Goal: Task Accomplishment & Management: Use online tool/utility

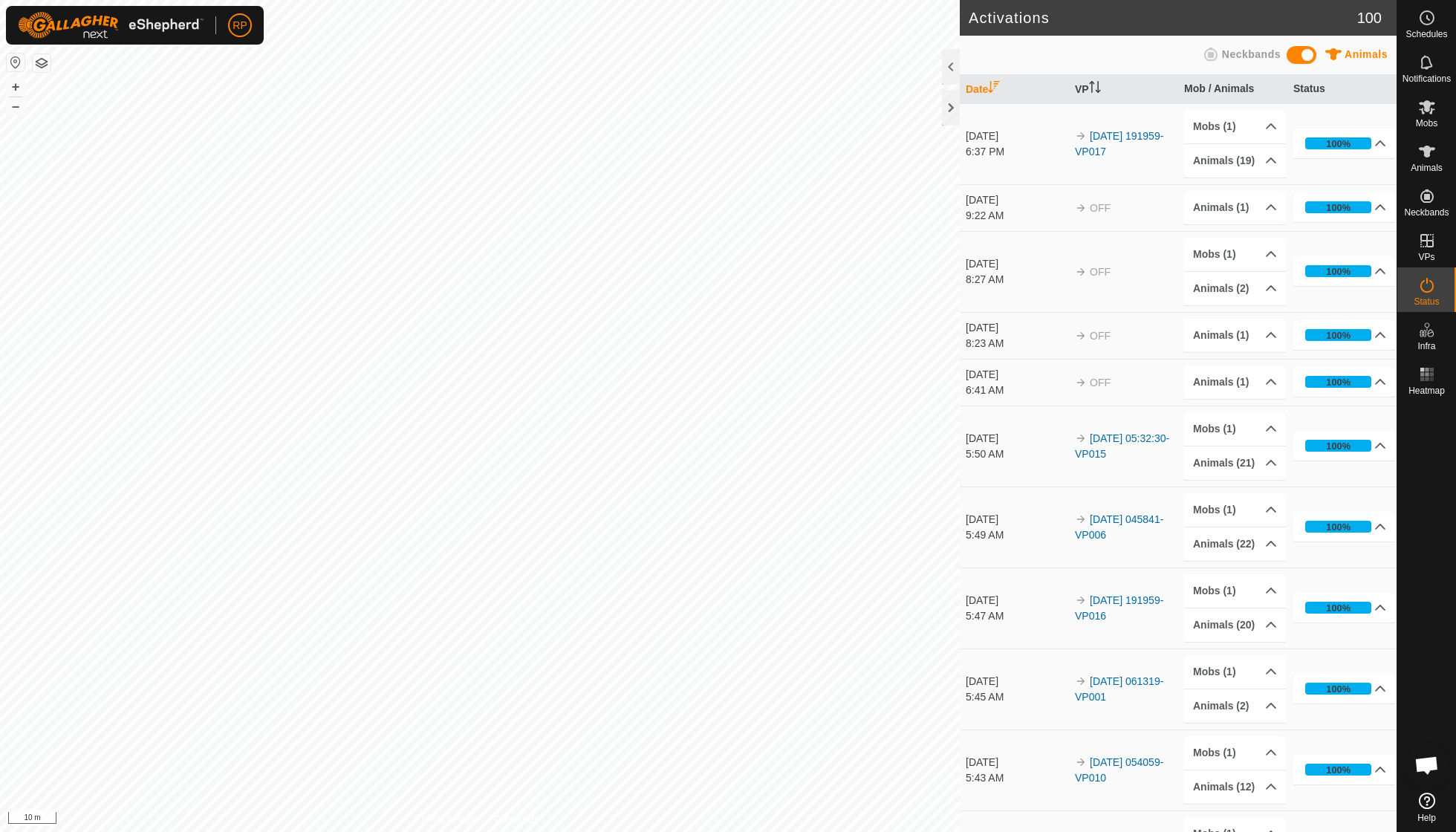
scroll to position [127, 0]
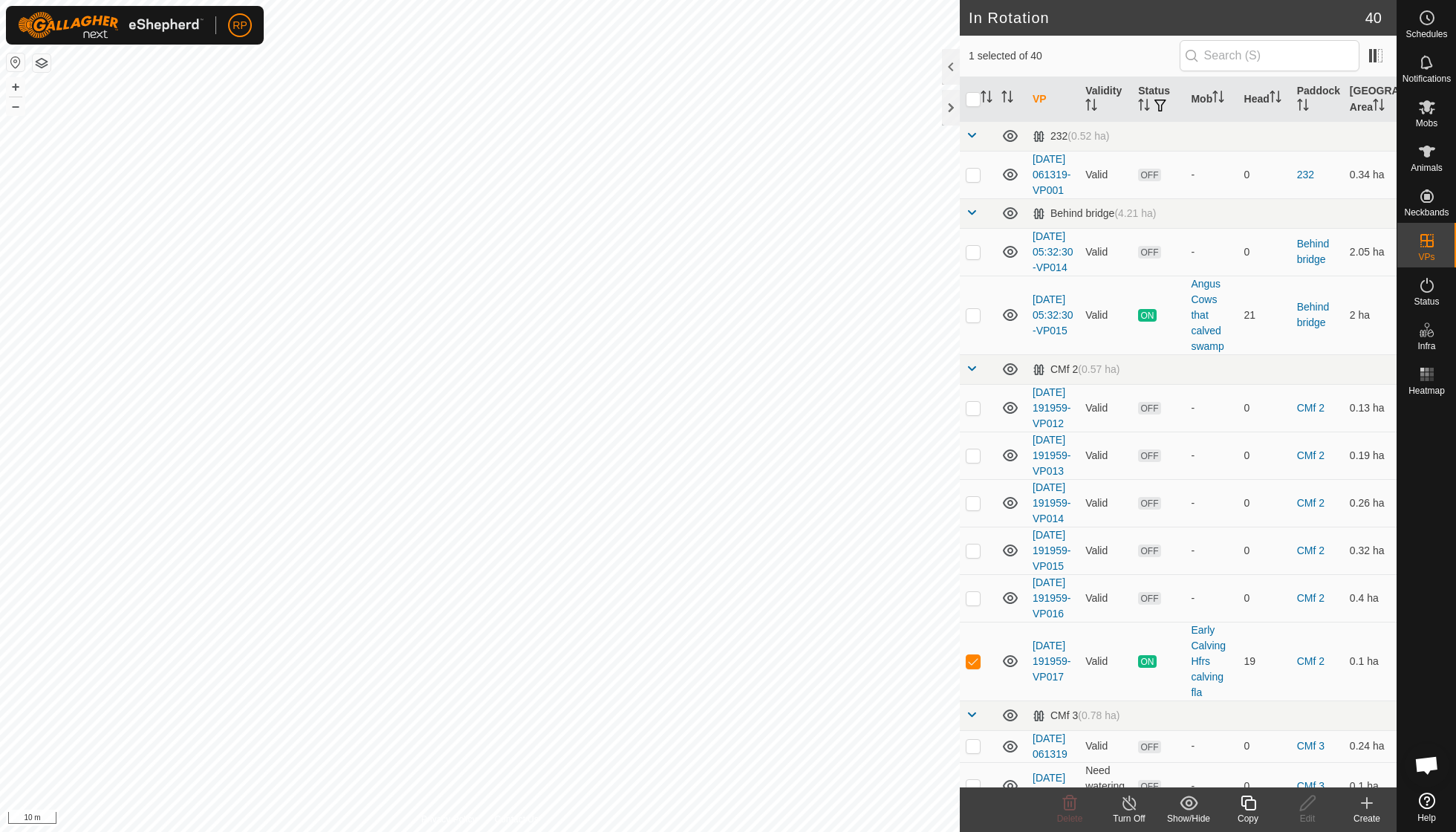
click at [1248, 803] on icon at bounding box center [1249, 803] width 19 height 18
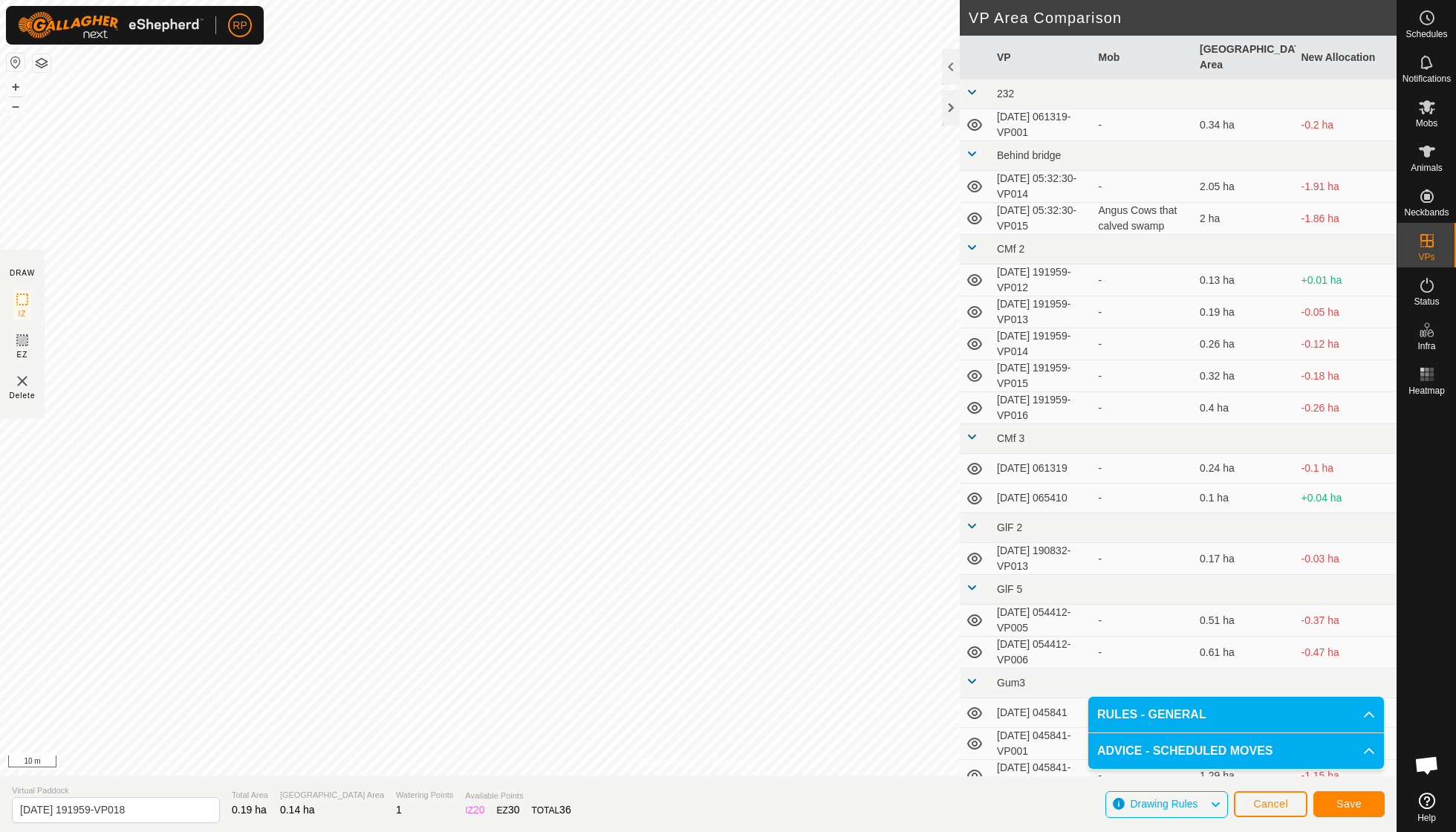
click at [1346, 805] on span "Save" at bounding box center [1349, 803] width 26 height 11
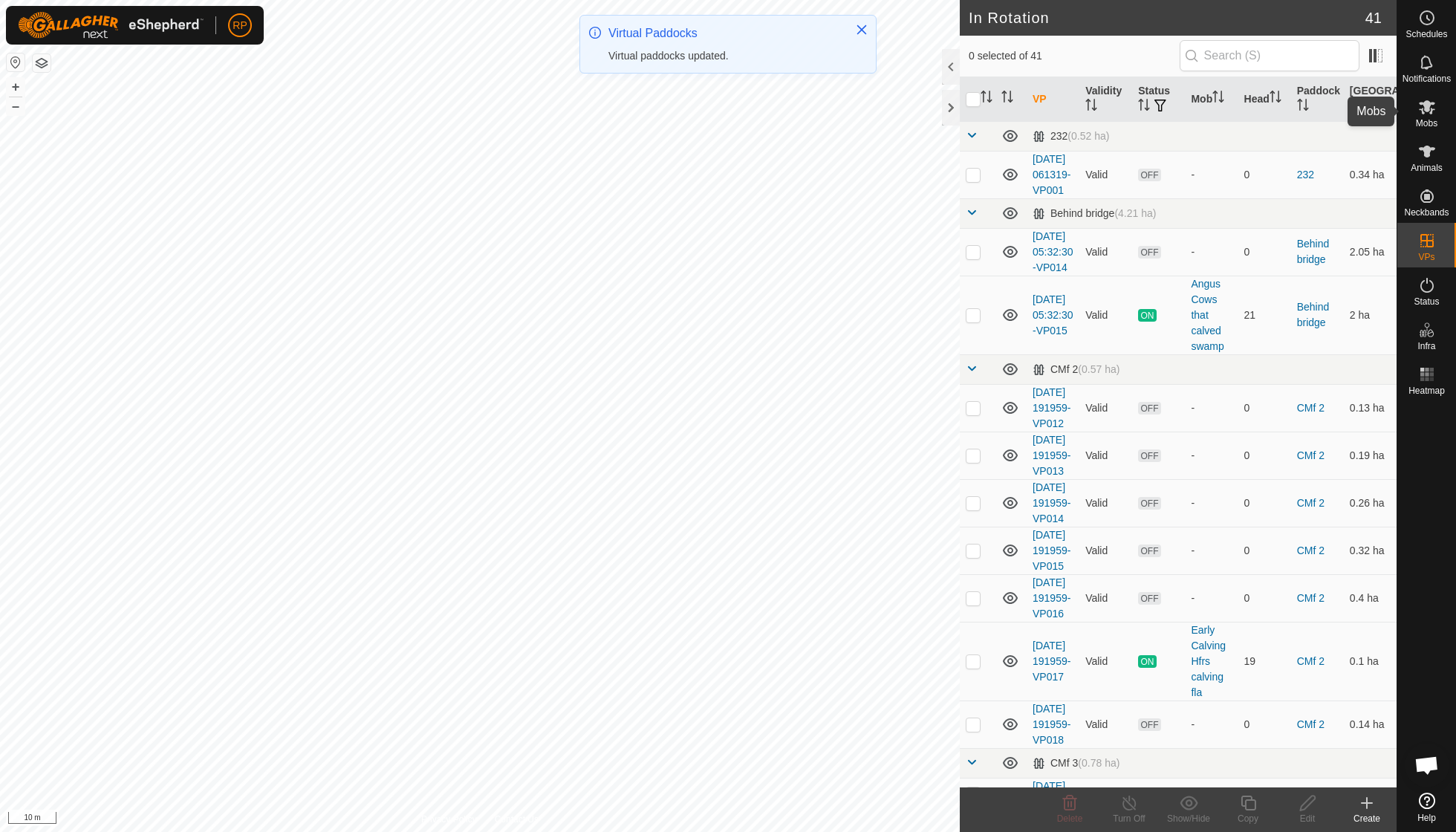
click at [1427, 117] on es-mob-svg-icon at bounding box center [1427, 106] width 27 height 24
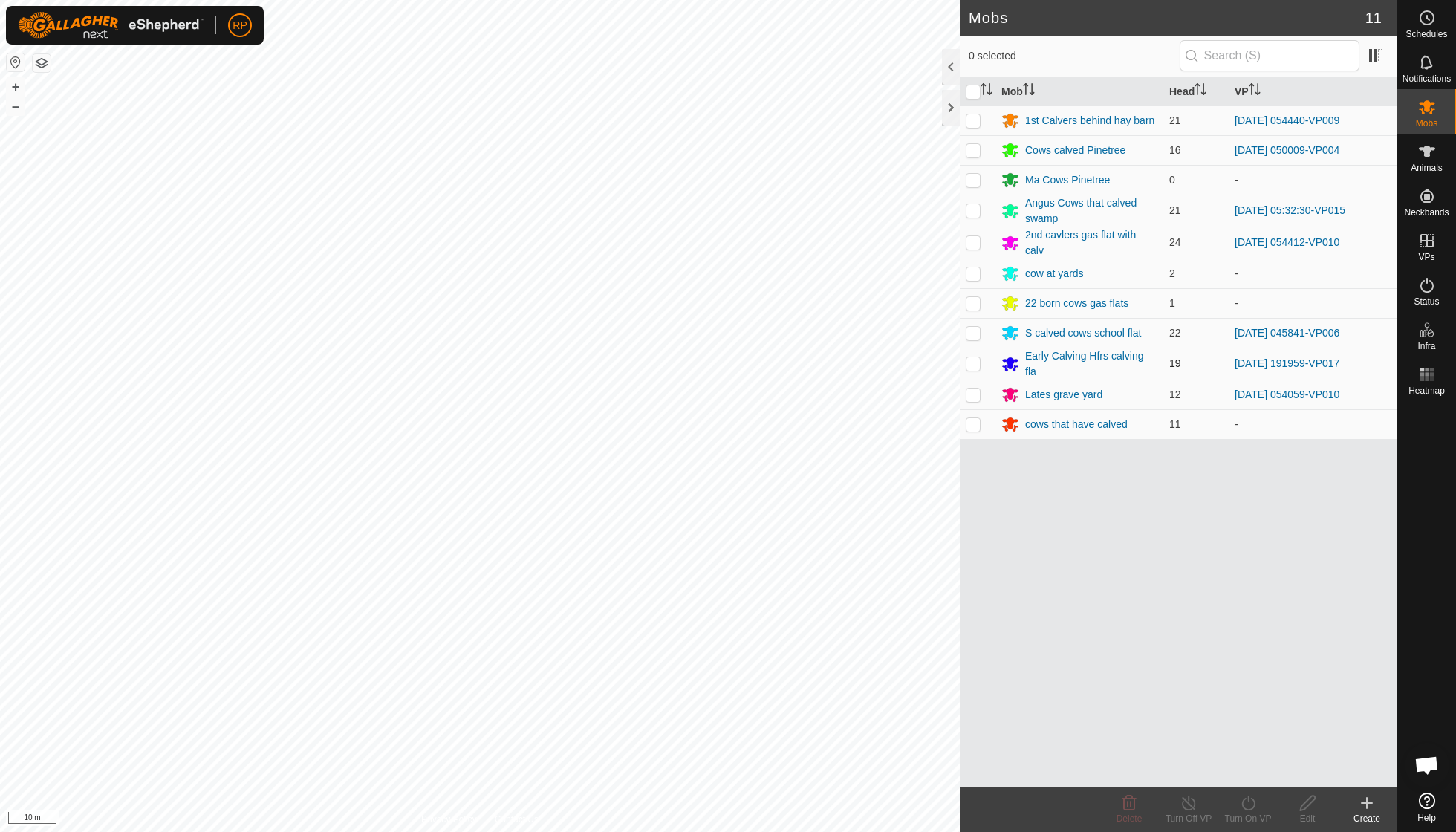
click at [979, 361] on p-checkbox at bounding box center [974, 363] width 15 height 11
checkbox input "true"
click at [1251, 806] on icon at bounding box center [1249, 803] width 19 height 18
click at [1242, 770] on link "Now" at bounding box center [1292, 769] width 147 height 29
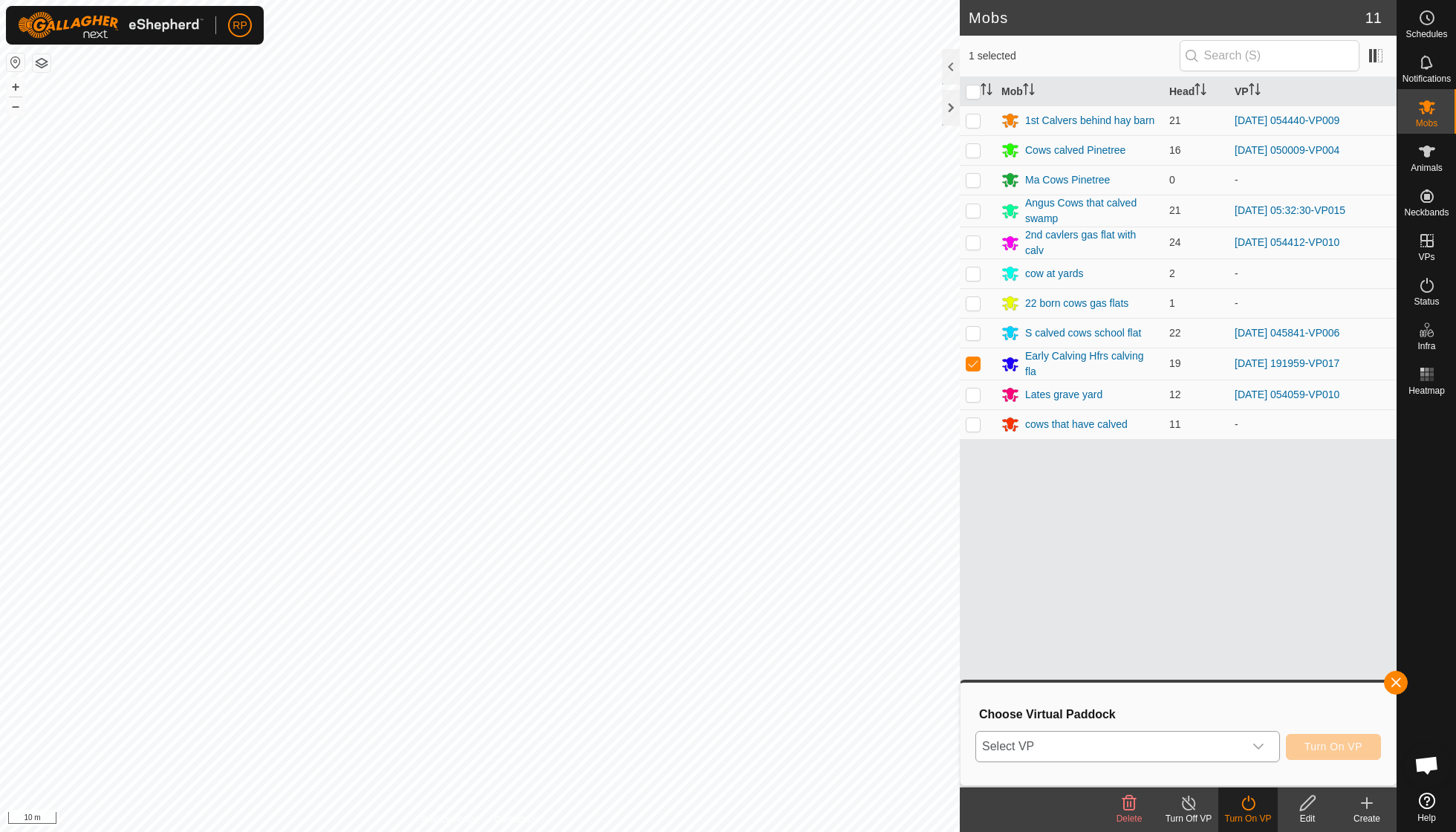
click at [1255, 741] on icon "dropdown trigger" at bounding box center [1258, 746] width 11 height 11
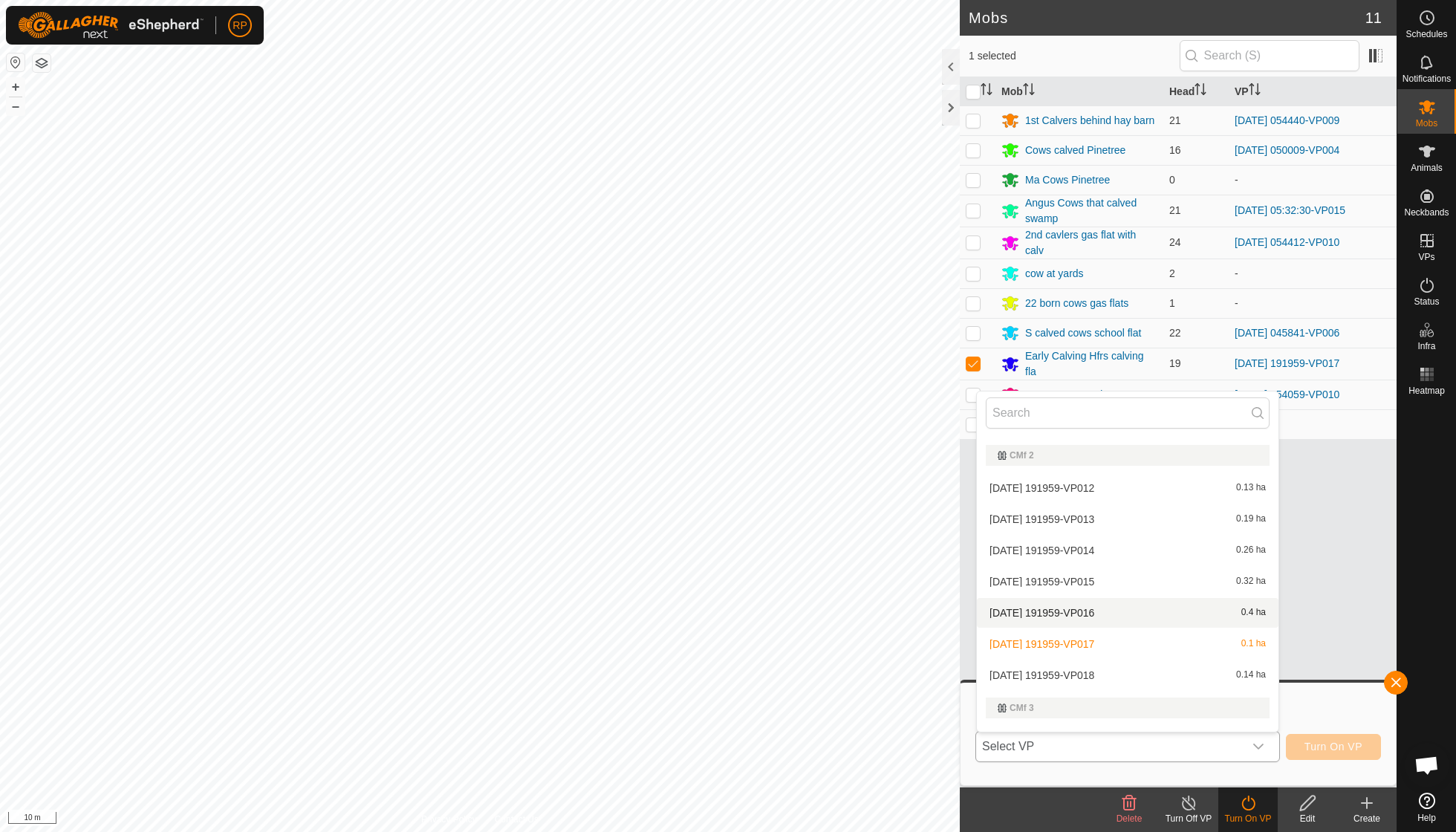
scroll to position [169, 0]
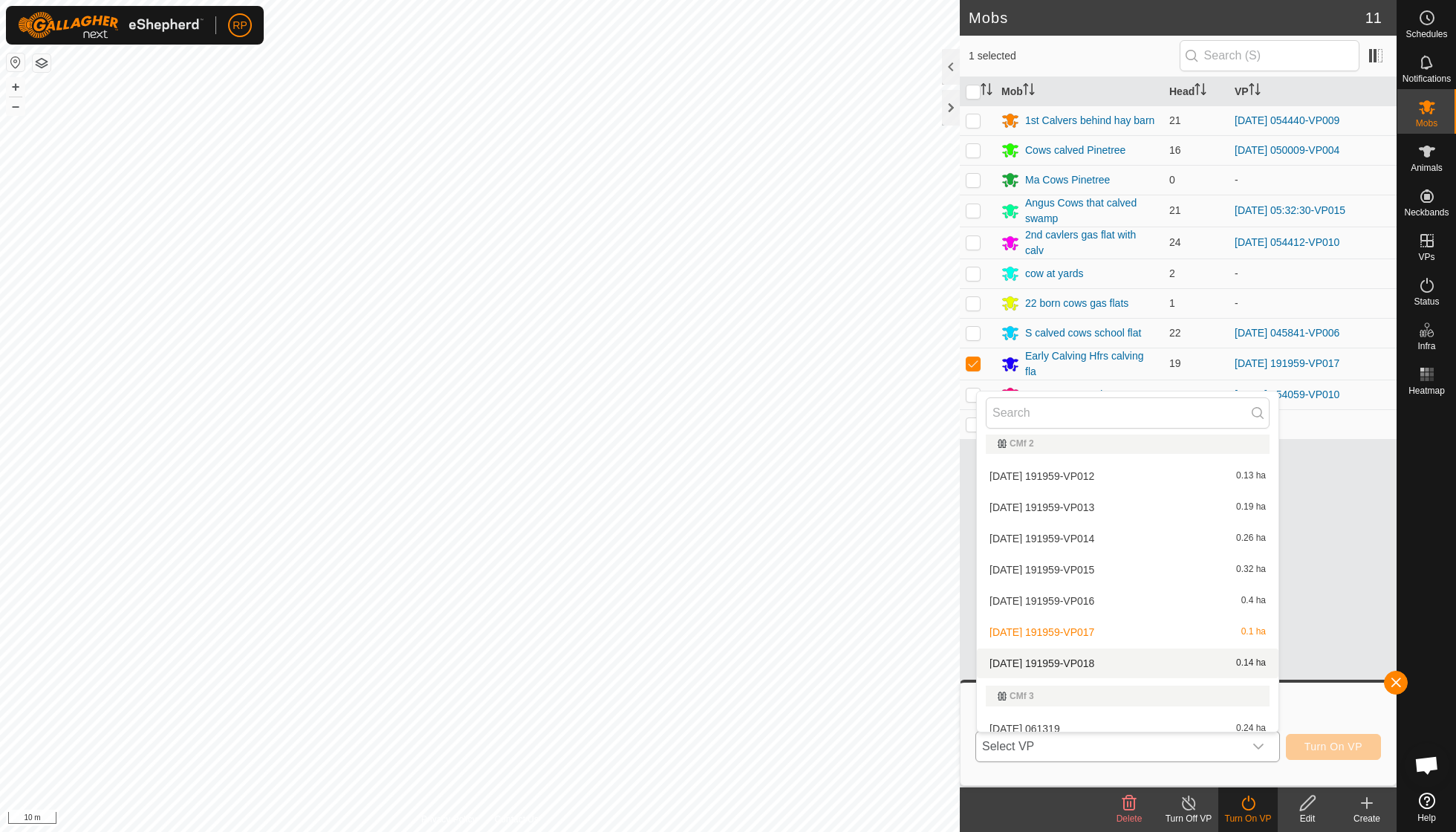
click at [1113, 657] on li "[DATE] 191959-VP018 0.14 ha" at bounding box center [1127, 663] width 301 height 29
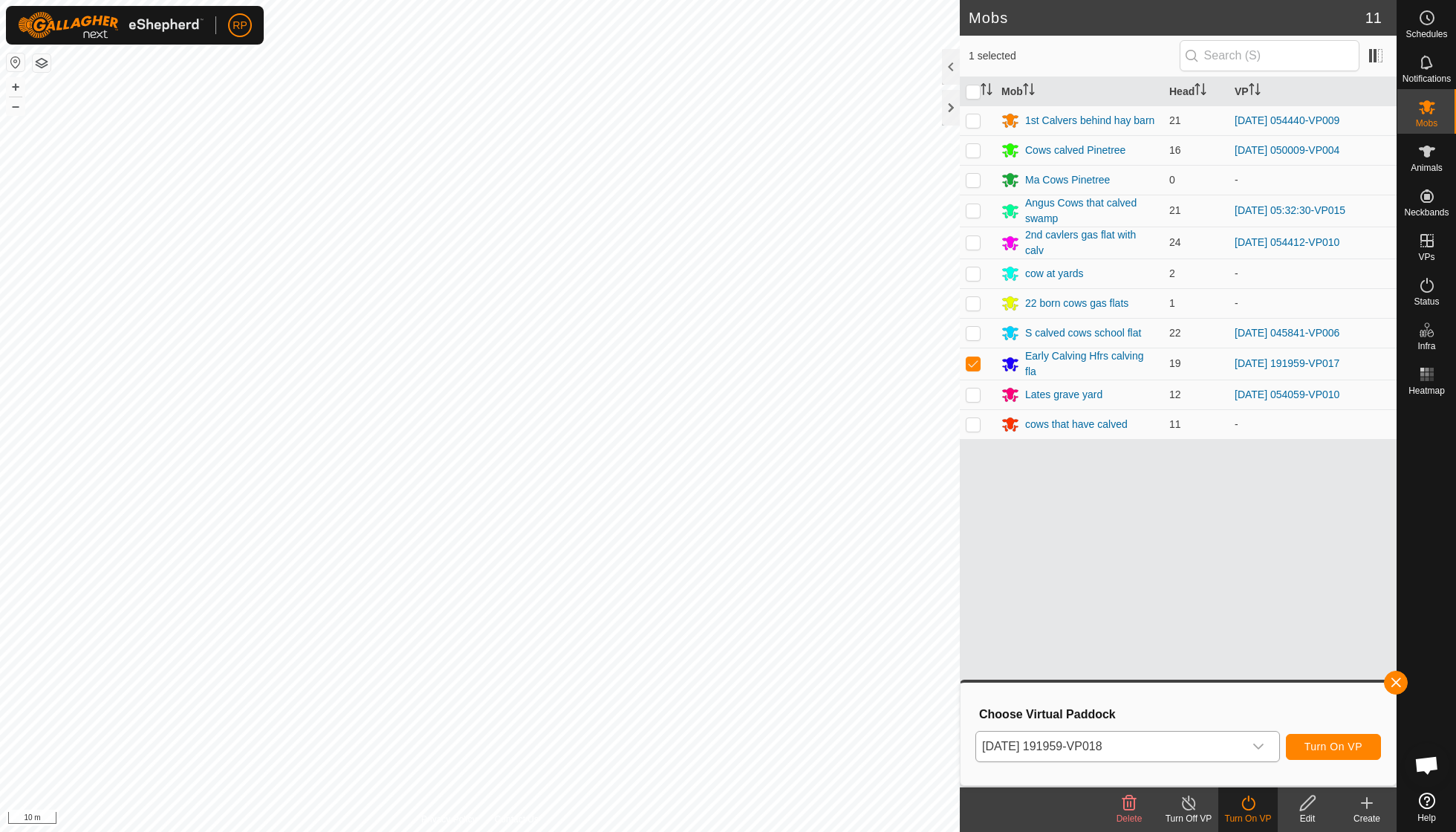
click at [1346, 742] on span "Turn On VP" at bounding box center [1333, 746] width 58 height 11
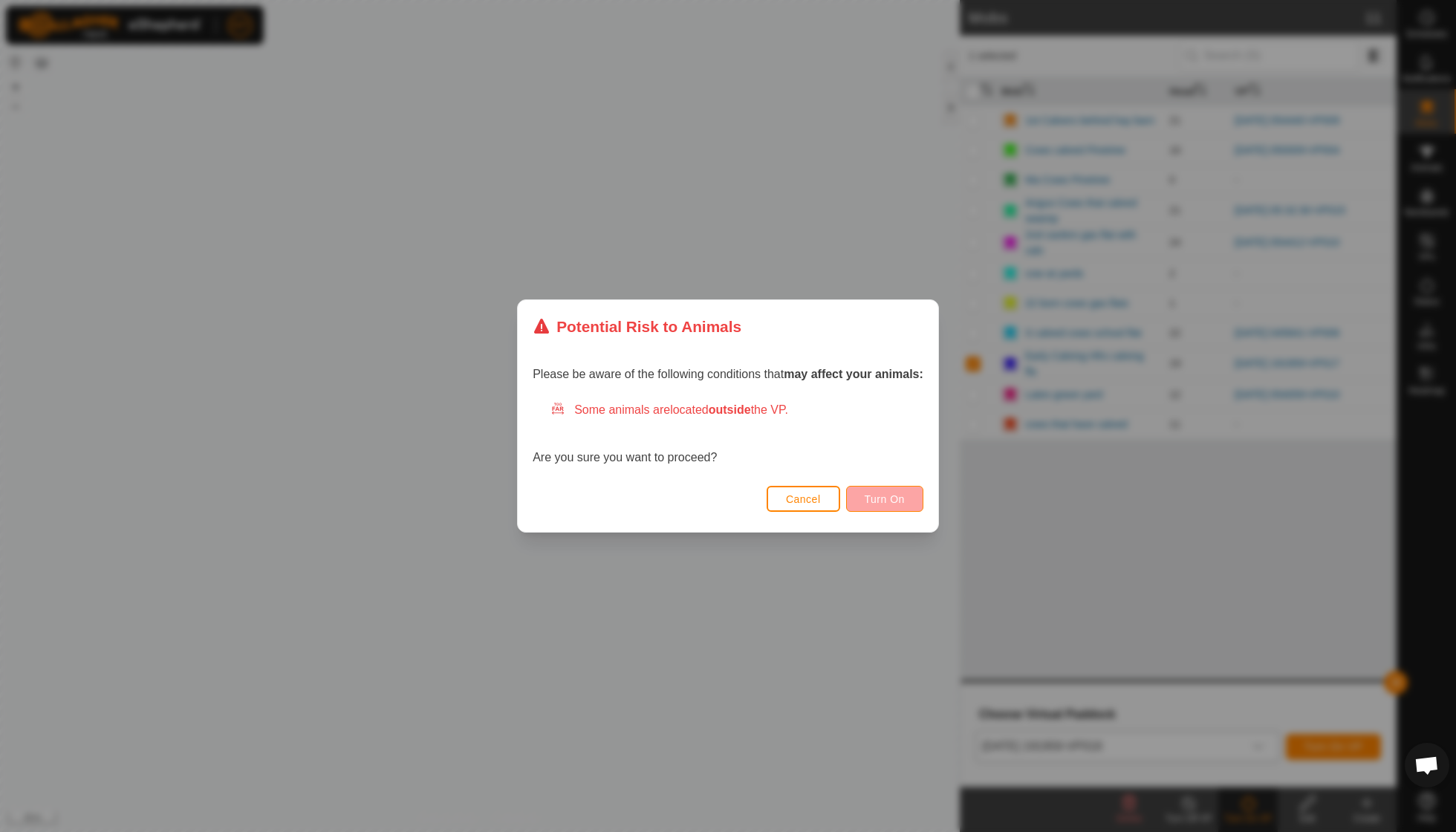
click at [886, 497] on span "Turn On" at bounding box center [884, 499] width 40 height 11
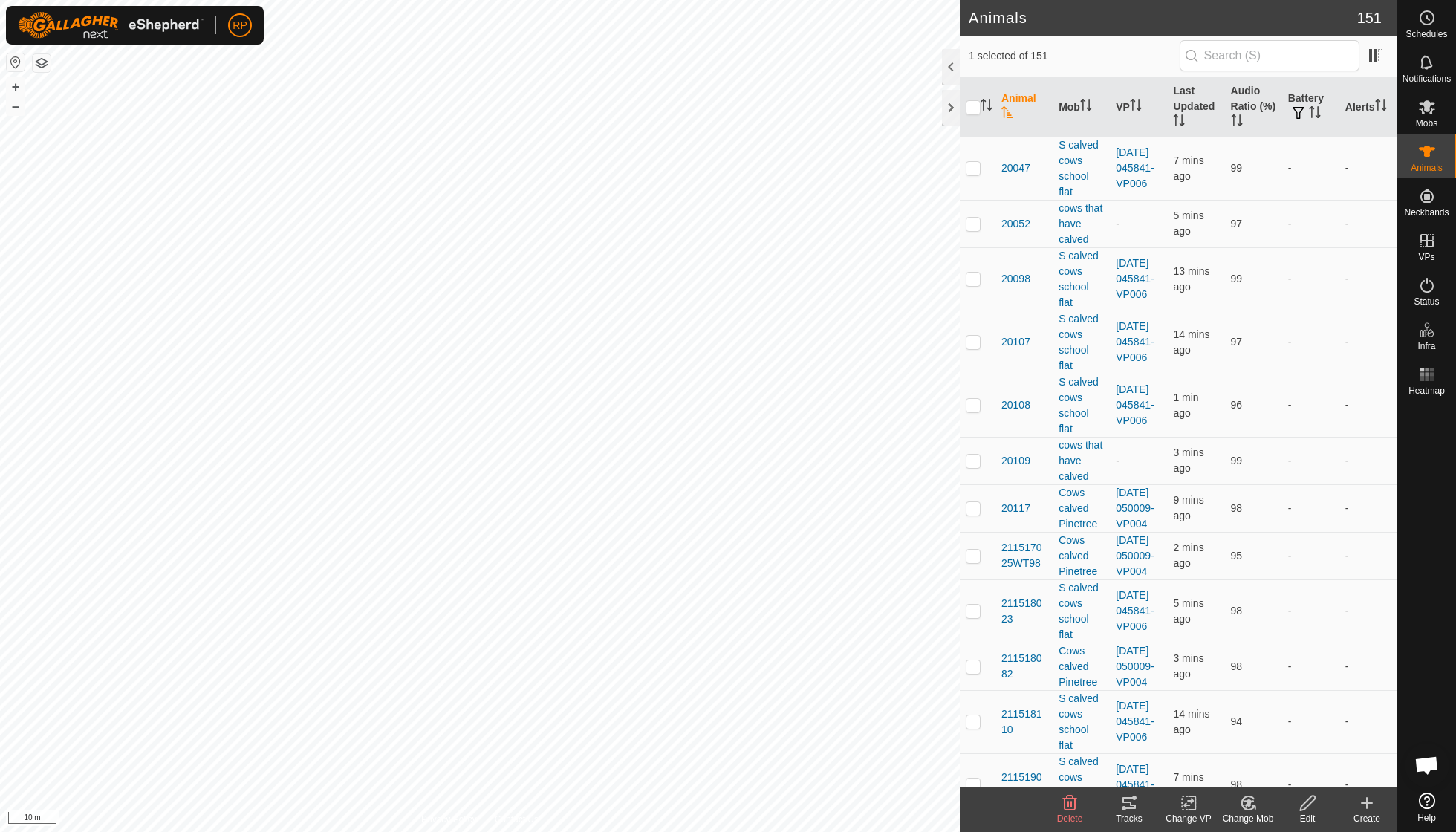
click at [1116, 800] on tracks-svg-icon at bounding box center [1129, 803] width 59 height 18
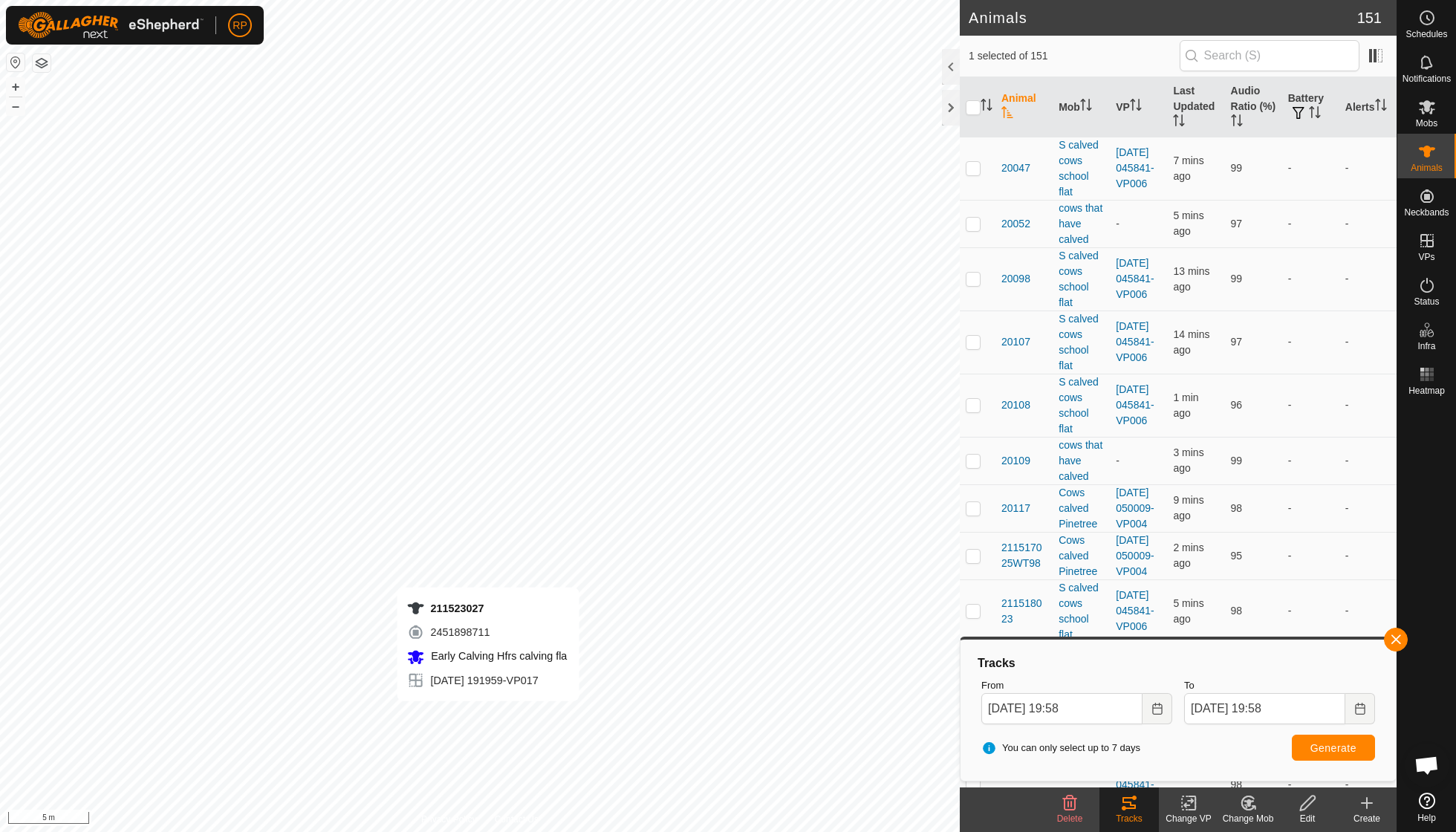
checkbox input "true"
checkbox input "false"
click at [1130, 800] on icon at bounding box center [1129, 803] width 18 height 18
click at [1127, 800] on icon at bounding box center [1129, 803] width 18 height 18
click at [1302, 741] on button "Generate" at bounding box center [1332, 747] width 83 height 26
